Goal: Use online tool/utility: Utilize a website feature to perform a specific function

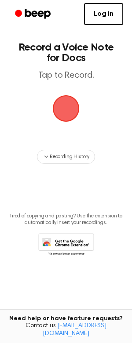
click at [62, 107] on span "button" at bounding box center [66, 108] width 45 height 45
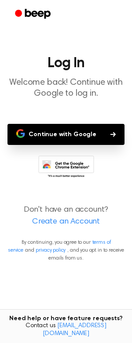
click at [57, 138] on button "Continue with Google" at bounding box center [65, 134] width 117 height 21
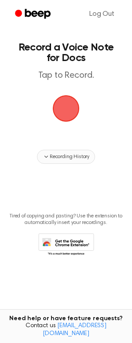
click at [47, 156] on icon "button" at bounding box center [46, 156] width 7 height 7
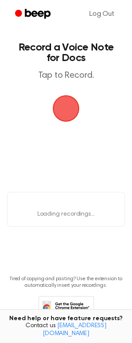
click at [56, 215] on p "Loading recordings..." at bounding box center [65, 214] width 117 height 9
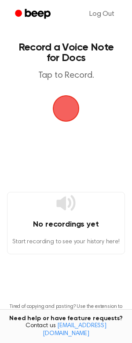
click at [67, 207] on icon at bounding box center [65, 203] width 21 height 21
click at [62, 114] on span "button" at bounding box center [66, 108] width 33 height 33
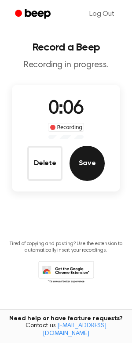
click at [86, 168] on button "Save" at bounding box center [86, 163] width 35 height 35
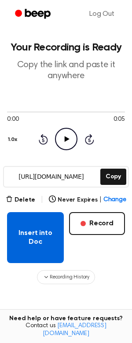
click at [43, 230] on button "Insert into Doc" at bounding box center [35, 237] width 57 height 51
click at [39, 232] on button "Insert into Doc" at bounding box center [35, 237] width 57 height 51
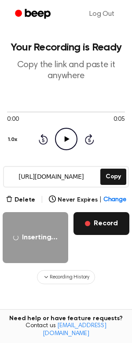
click at [93, 225] on button "Record" at bounding box center [101, 223] width 56 height 23
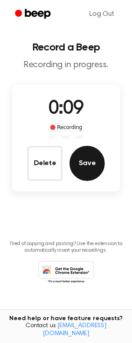
click at [89, 168] on button "Save" at bounding box center [86, 163] width 35 height 35
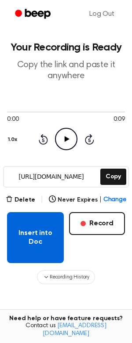
click at [39, 235] on button "Insert into Doc" at bounding box center [35, 237] width 57 height 51
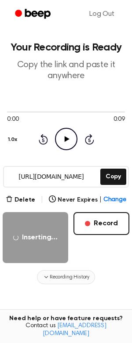
click at [45, 276] on icon "button" at bounding box center [46, 277] width 7 height 7
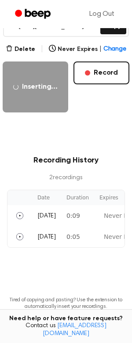
scroll to position [196, 0]
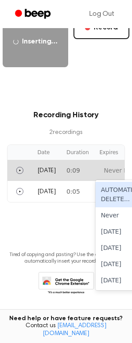
click at [112, 169] on div "Never Expires" at bounding box center [125, 170] width 42 height 9
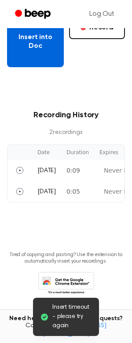
click at [37, 45] on button "Insert into Doc" at bounding box center [35, 41] width 57 height 51
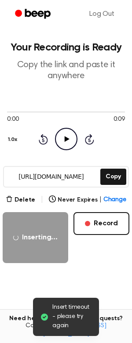
scroll to position [0, 0]
